Goal: Task Accomplishment & Management: Complete application form

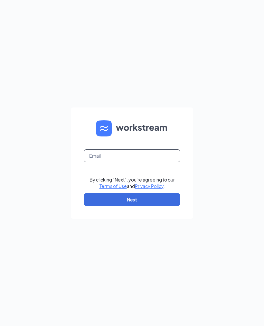
click at [127, 162] on input "text" at bounding box center [132, 155] width 97 height 13
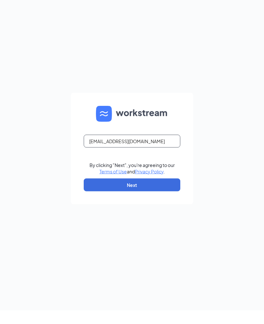
click at [105, 161] on input "nsalley1@destinywings.com" at bounding box center [132, 154] width 97 height 13
click at [169, 161] on input "nsalley@destinywings.com" at bounding box center [132, 154] width 97 height 13
type input "nsalley@destinywings.com"
click at [161, 205] on button "Next" at bounding box center [132, 198] width 97 height 13
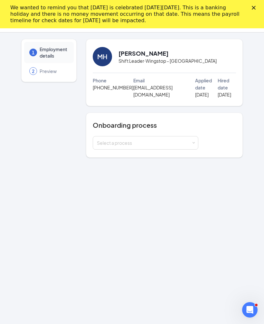
click at [153, 140] on div "Select a process" at bounding box center [144, 143] width 94 height 6
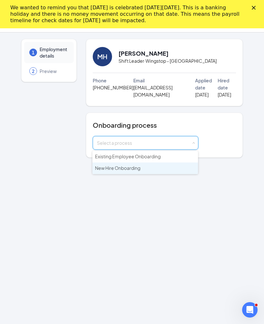
click at [134, 167] on span "New Hire Onboarding" at bounding box center [117, 168] width 45 height 6
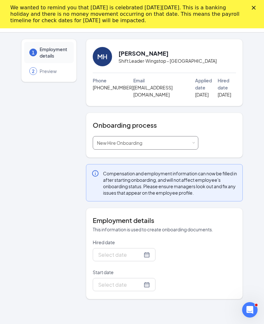
type input "[DATE]"
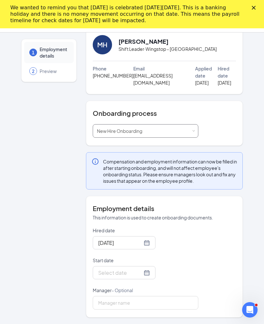
scroll to position [12, 0]
click at [136, 269] on input "Start date" at bounding box center [120, 273] width 44 height 8
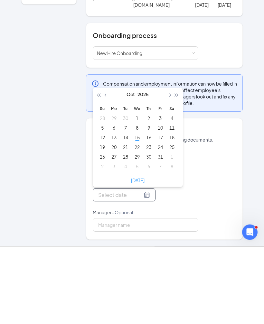
type input "[DATE]"
click at [102, 221] on div "19" at bounding box center [103, 225] width 8 height 8
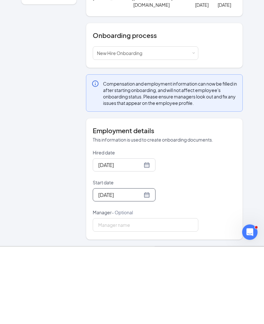
scroll to position [70, 0]
click at [231, 227] on div "Hired date [DATE] Start date [DATE] [DATE] Su Mo Tu We Th Fr Sa 28 29 30 1 2 3 …" at bounding box center [164, 268] width 143 height 82
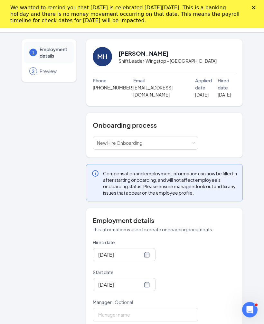
scroll to position [0, 0]
click at [252, 8] on icon "Close" at bounding box center [254, 8] width 4 height 4
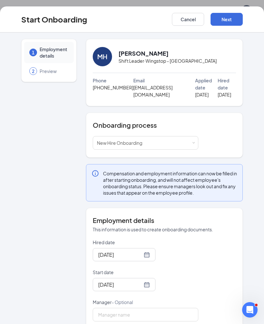
click at [227, 20] on button "Next" at bounding box center [227, 19] width 32 height 13
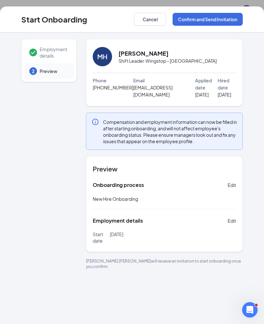
click at [217, 19] on button "Confirm and Send Invitation" at bounding box center [208, 19] width 70 height 13
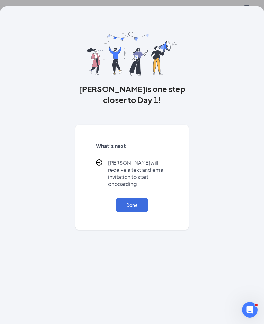
click at [140, 198] on button "Done" at bounding box center [132, 205] width 32 height 14
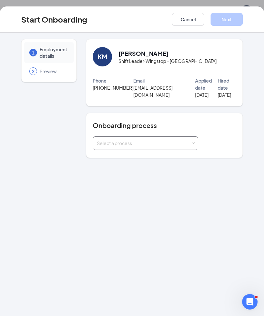
click at [148, 137] on div "Select a process" at bounding box center [145, 143] width 97 height 13
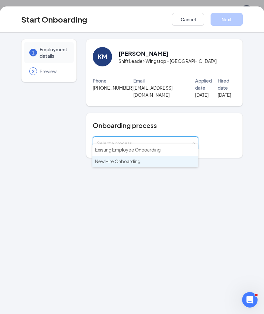
click at [125, 161] on span "New Hire Onboarding" at bounding box center [117, 161] width 45 height 6
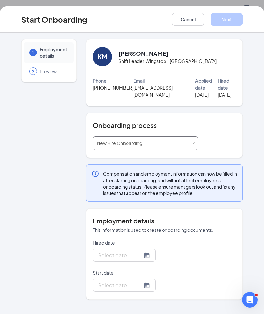
type input "[DATE]"
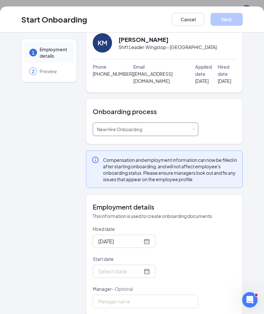
scroll to position [14, 0]
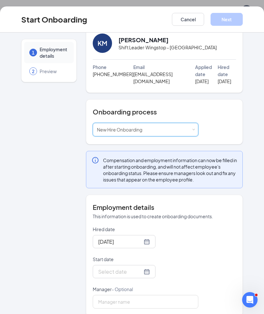
click at [140, 269] on div at bounding box center [124, 271] width 63 height 13
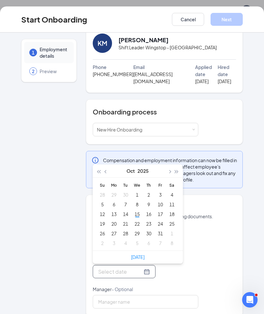
type input "[DATE]"
click at [105, 220] on div "19" at bounding box center [103, 224] width 8 height 8
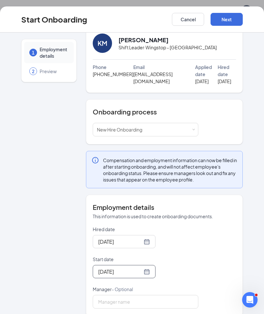
click at [228, 21] on button "Next" at bounding box center [227, 19] width 32 height 13
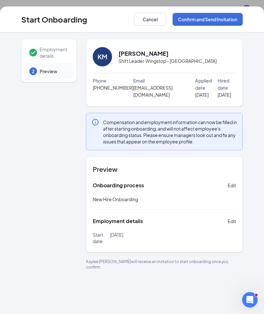
scroll to position [0, 0]
click at [216, 18] on button "Confirm and Send Invitation" at bounding box center [208, 19] width 70 height 13
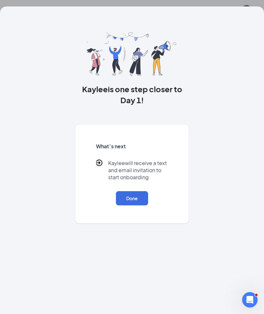
click at [139, 197] on button "Done" at bounding box center [132, 198] width 32 height 14
